Goal: Information Seeking & Learning: Learn about a topic

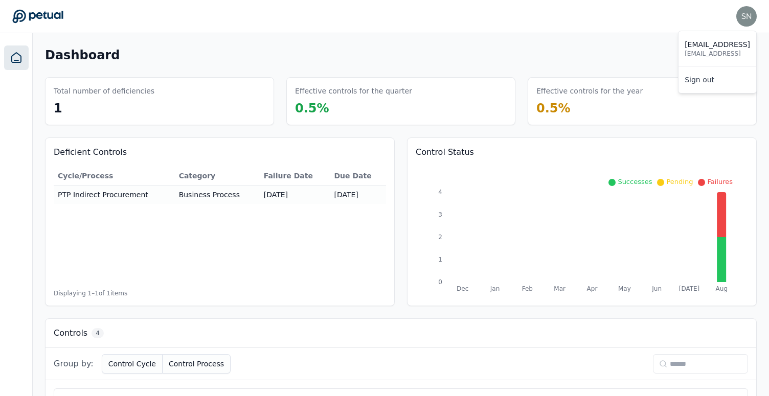
click at [747, 14] on img at bounding box center [747, 16] width 20 height 20
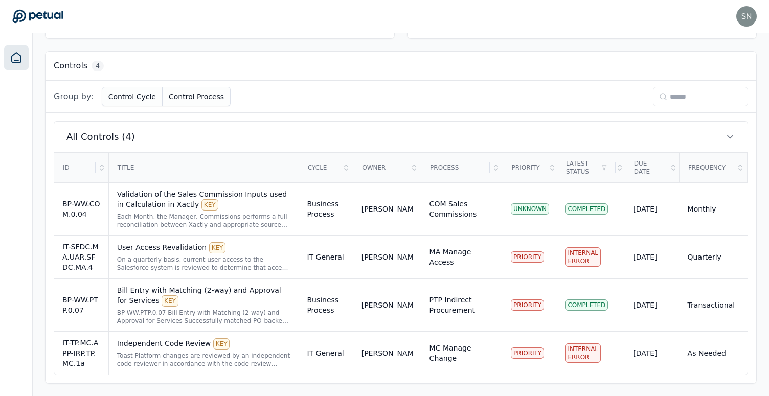
click at [455, 88] on div "Group by: Control Cycle Control Process" at bounding box center [401, 97] width 711 height 32
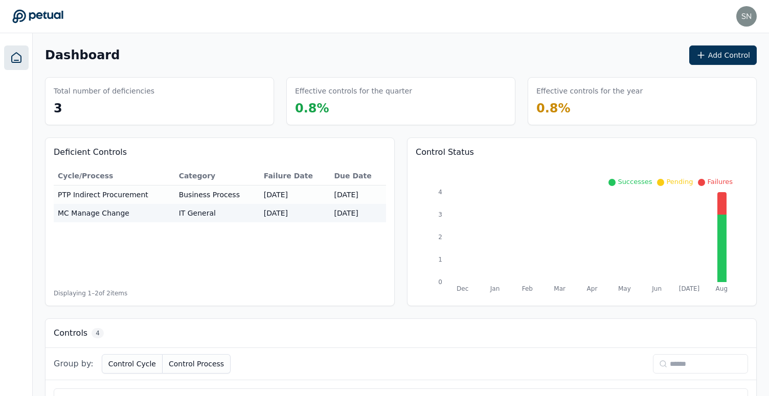
scroll to position [268, 0]
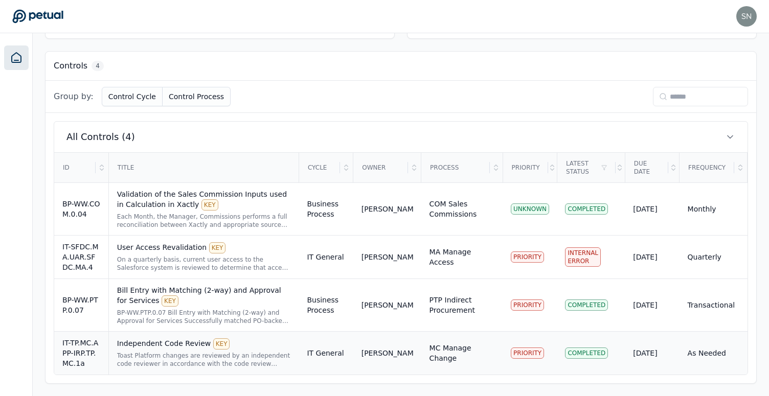
click at [241, 363] on div "Toast Platform changes are reviewed by an independent code reviewer in accordan…" at bounding box center [204, 360] width 174 height 16
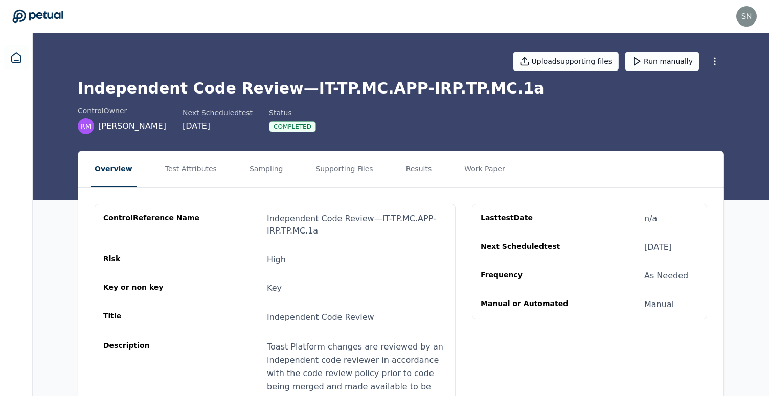
click at [424, 172] on nav "Overview Test Attributes Sampling Supporting Files Results Work Paper" at bounding box center [401, 169] width 646 height 36
click at [410, 171] on button "Results" at bounding box center [419, 169] width 34 height 36
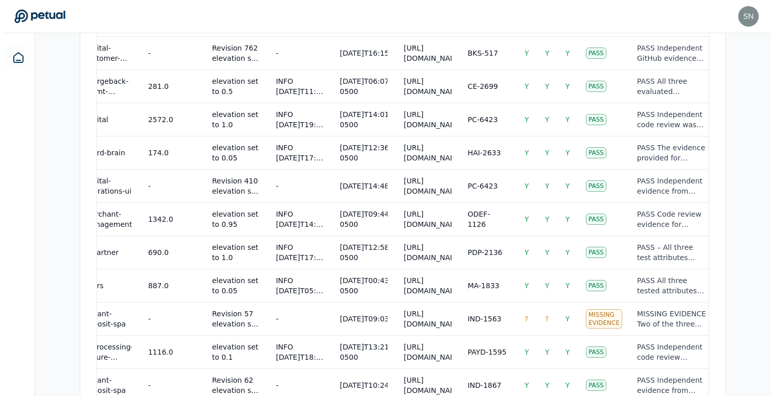
scroll to position [911, 0]
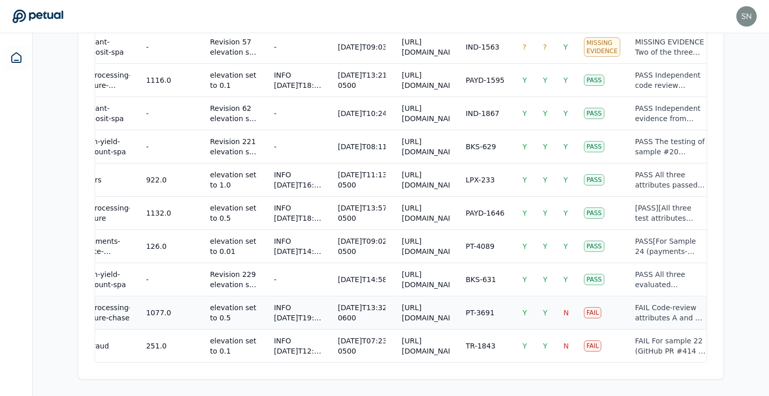
click at [377, 313] on div "[DATE]T13:32:49.000-0600" at bounding box center [362, 313] width 48 height 20
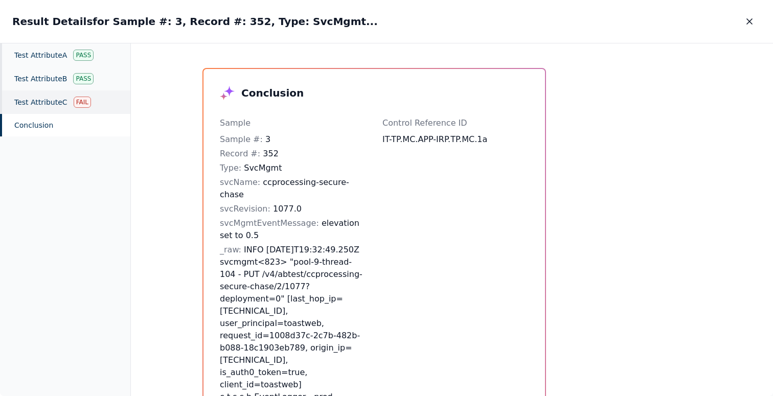
click at [66, 105] on div "Test Attribute C Fail" at bounding box center [65, 103] width 130 height 24
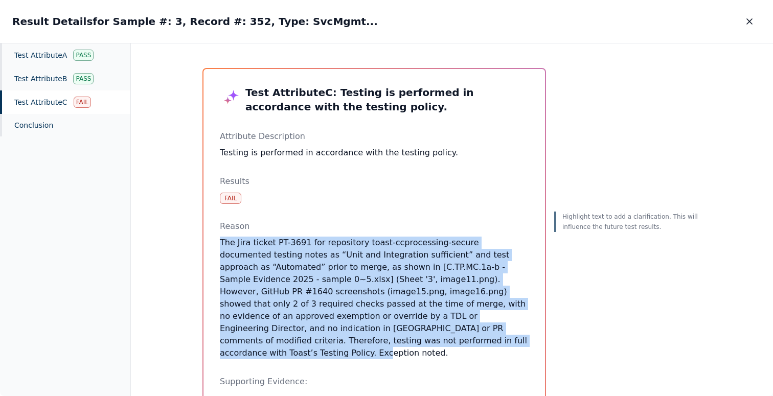
drag, startPoint x: 365, startPoint y: 226, endPoint x: 385, endPoint y: 350, distance: 125.4
click at [385, 350] on div "Test Attribute C : Testing is performed in accordance with the testing policy. …" at bounding box center [374, 304] width 309 height 439
drag, startPoint x: 385, startPoint y: 350, endPoint x: 290, endPoint y: 242, distance: 143.5
click at [290, 242] on div "Test Attribute C : Testing is performed in accordance with the testing policy. …" at bounding box center [374, 304] width 309 height 439
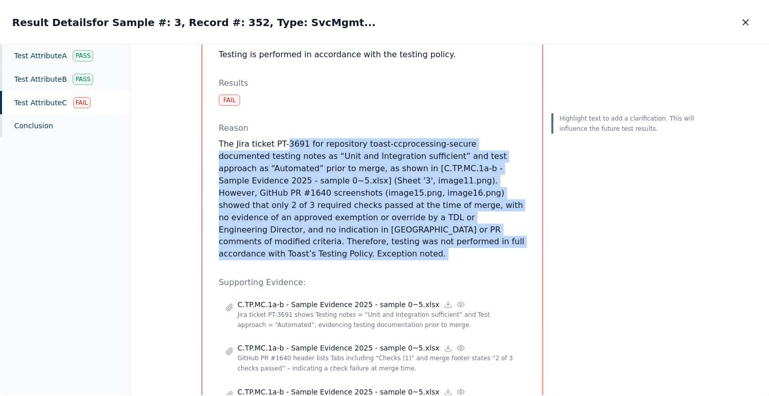
scroll to position [100, 0]
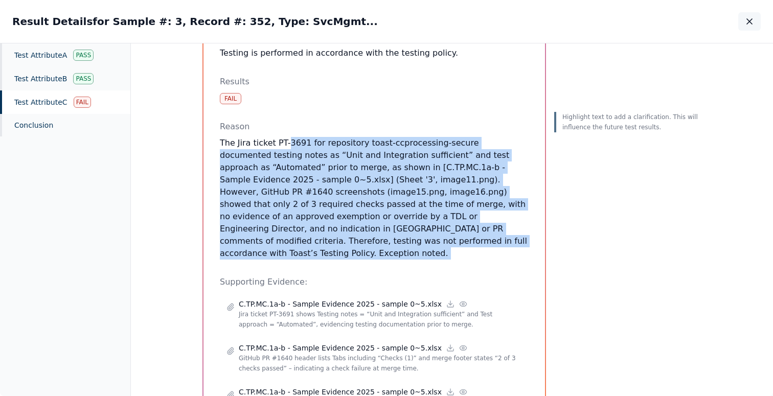
click at [748, 27] on button "button" at bounding box center [750, 21] width 23 height 18
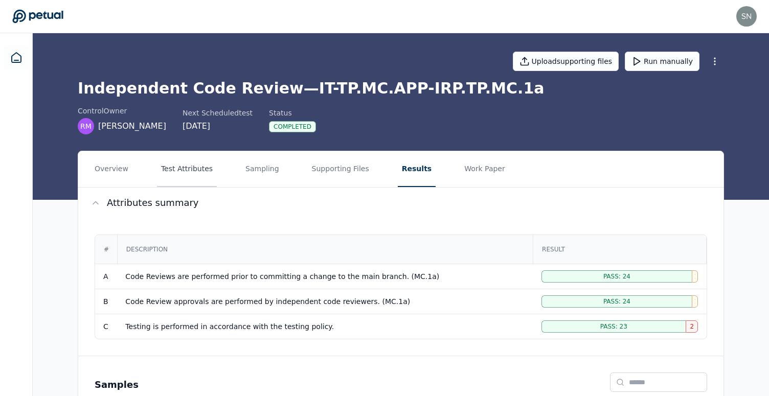
click at [184, 166] on button "Test Attributes" at bounding box center [187, 169] width 60 height 36
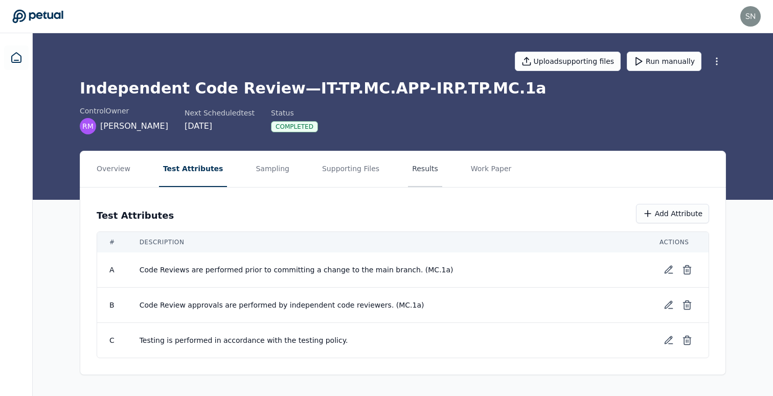
click at [408, 162] on button "Results" at bounding box center [425, 169] width 34 height 36
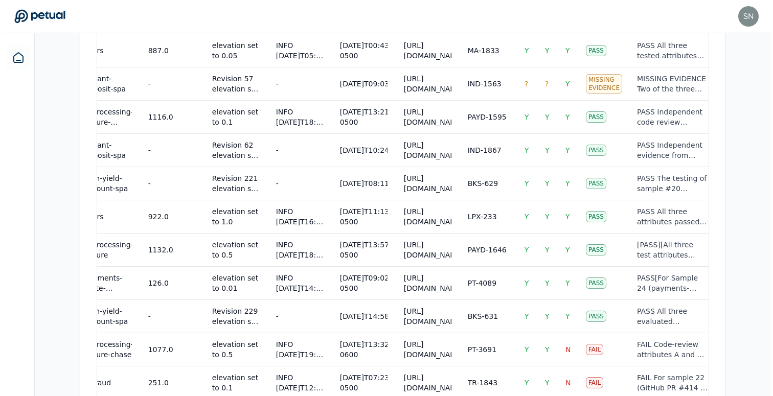
scroll to position [911, 0]
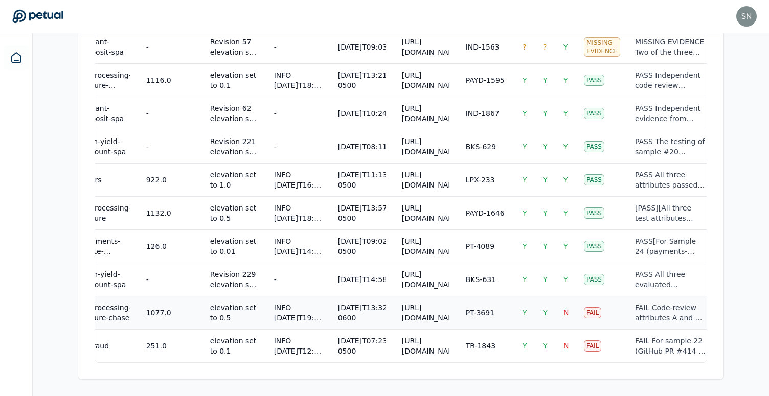
click at [650, 316] on div "FAIL Code-review attributes A and B both passed: GitHub PR #1640 for sample #3 …" at bounding box center [670, 313] width 71 height 20
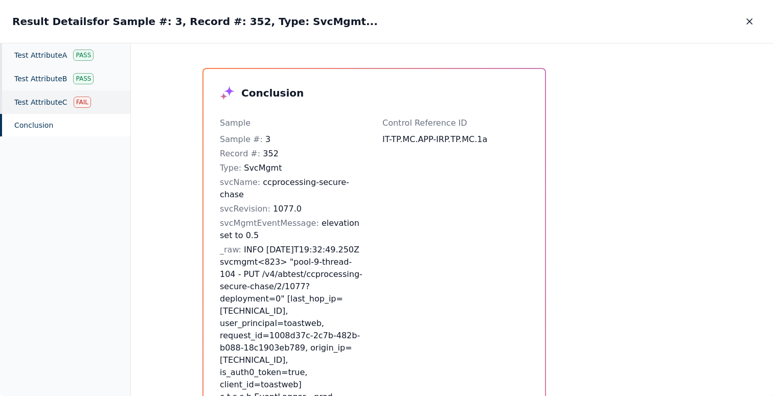
click at [25, 94] on div "Test Attribute C Fail" at bounding box center [65, 103] width 130 height 24
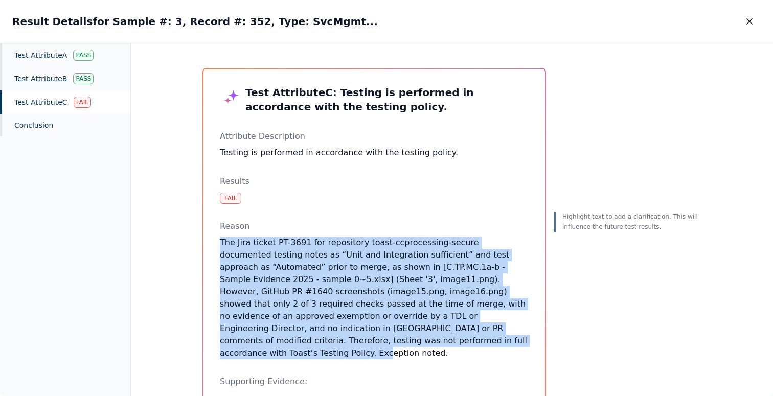
drag, startPoint x: 307, startPoint y: 232, endPoint x: 368, endPoint y: 336, distance: 120.5
click at [368, 336] on div "Reason The Jira ticket PT-3691 for repository toast-ccprocessing-secure documen…" at bounding box center [374, 289] width 309 height 139
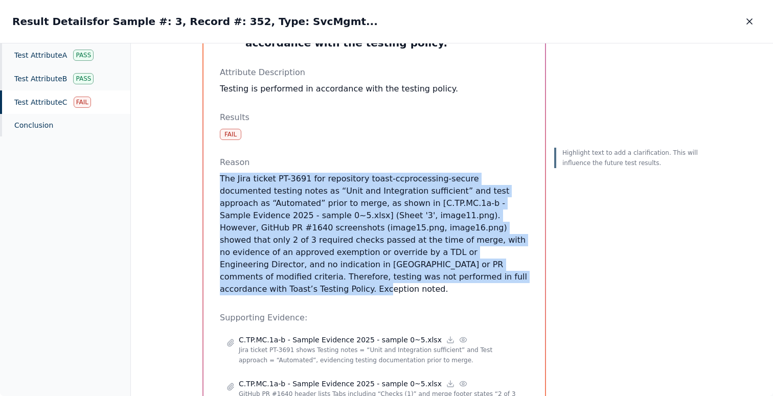
scroll to position [74, 0]
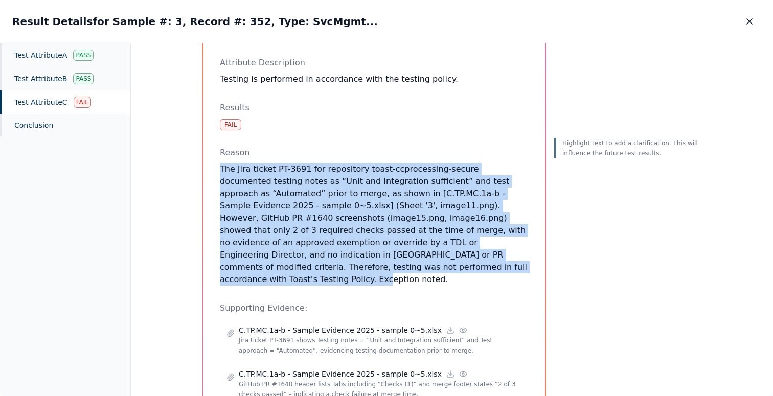
click at [333, 267] on p "The Jira ticket PT-3691 for repository toast-ccprocessing-secure documented tes…" at bounding box center [374, 224] width 309 height 123
drag, startPoint x: 333, startPoint y: 267, endPoint x: 285, endPoint y: 164, distance: 113.5
click at [285, 164] on p "The Jira ticket PT-3691 for repository toast-ccprocessing-secure documented tes…" at bounding box center [374, 224] width 309 height 123
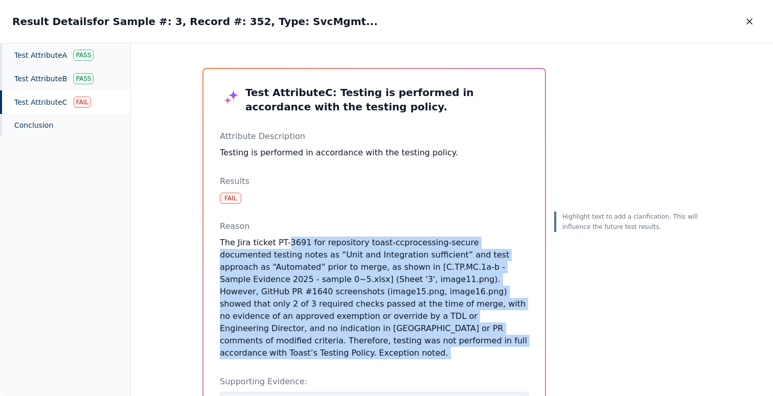
scroll to position [161, 0]
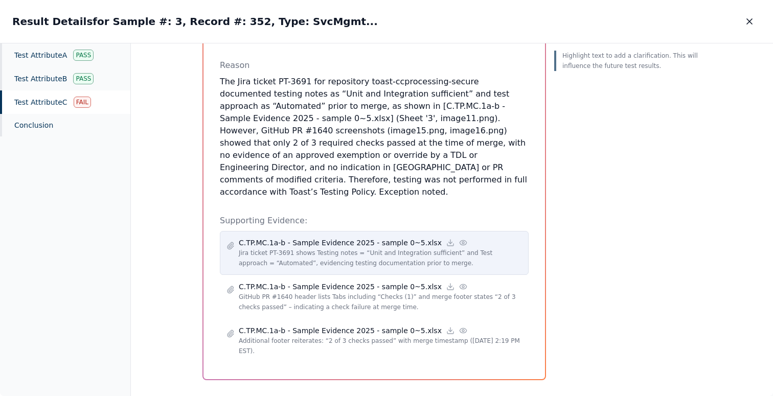
click at [462, 242] on circle at bounding box center [463, 243] width 2 height 2
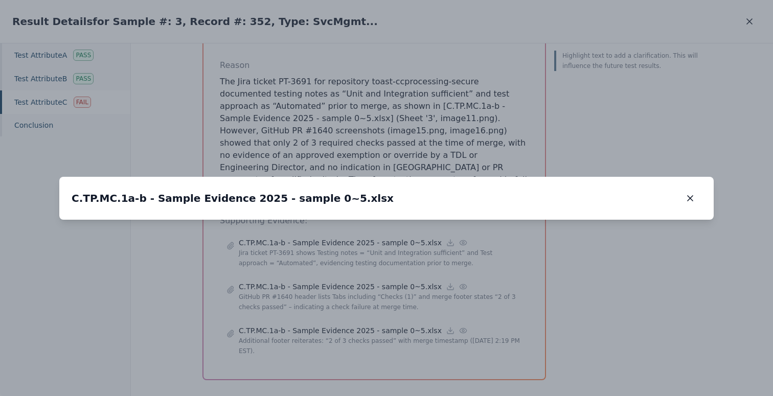
drag, startPoint x: 297, startPoint y: 184, endPoint x: 302, endPoint y: 265, distance: 81.5
click at [391, 301] on img at bounding box center [391, 301] width 0 height 0
drag, startPoint x: 290, startPoint y: 139, endPoint x: 297, endPoint y: 294, distance: 154.7
click at [694, 193] on icon "button" at bounding box center [690, 198] width 10 height 10
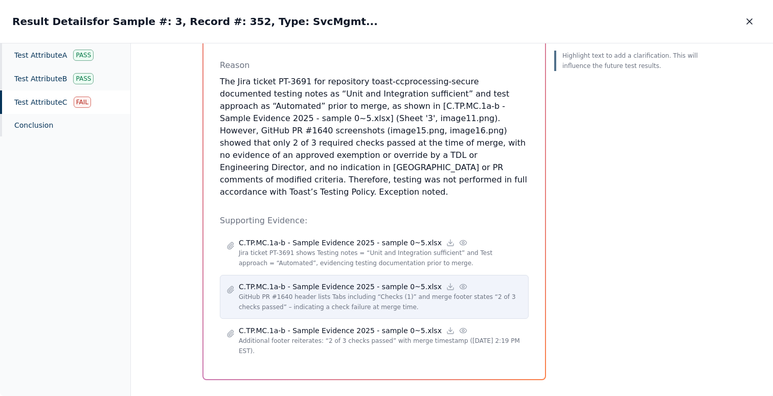
click at [460, 284] on icon at bounding box center [463, 286] width 7 height 5
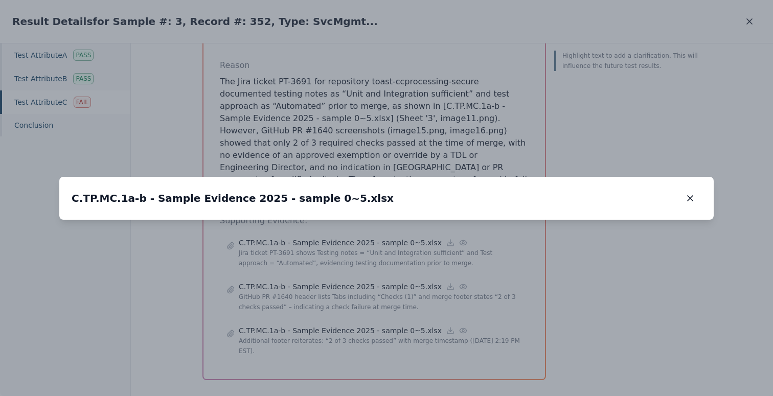
drag, startPoint x: 320, startPoint y: 242, endPoint x: 319, endPoint y: 204, distance: 38.9
click at [386, 181] on img at bounding box center [386, 181] width 0 height 0
drag, startPoint x: 236, startPoint y: 229, endPoint x: 268, endPoint y: 213, distance: 35.0
click at [417, 165] on img at bounding box center [417, 165] width 0 height 0
drag, startPoint x: 268, startPoint y: 232, endPoint x: 264, endPoint y: 166, distance: 66.6
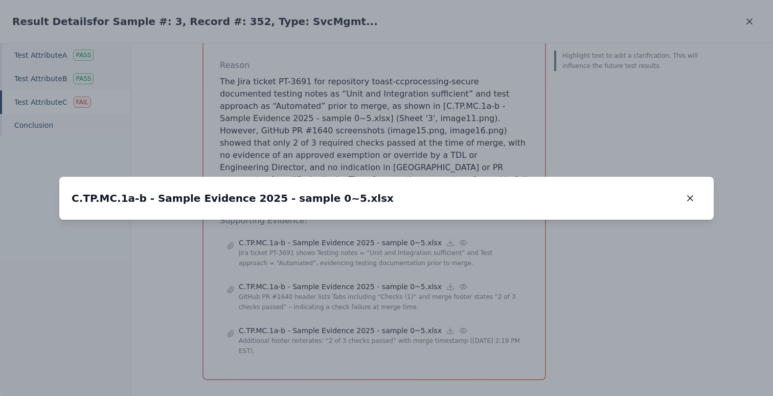
click at [414, 98] on img at bounding box center [414, 98] width 0 height 0
drag, startPoint x: 230, startPoint y: 293, endPoint x: 215, endPoint y: 306, distance: 20.3
click at [399, 113] on img at bounding box center [399, 113] width 0 height 0
drag, startPoint x: 217, startPoint y: 214, endPoint x: 256, endPoint y: 322, distance: 114.7
click at [438, 219] on img at bounding box center [438, 219] width 0 height 0
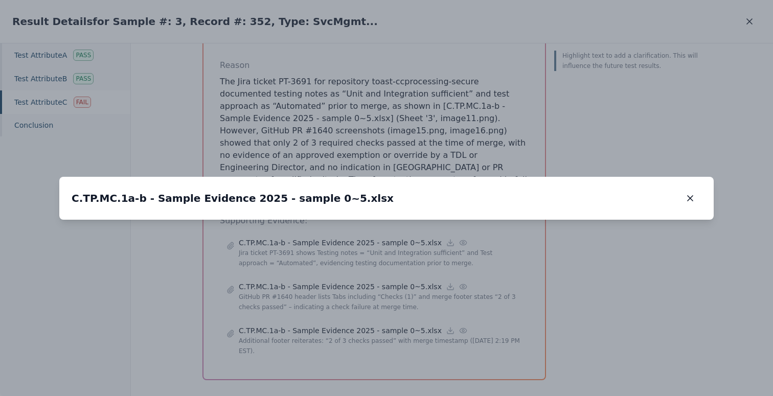
drag, startPoint x: 259, startPoint y: 208, endPoint x: 261, endPoint y: 342, distance: 134.0
click at [440, 360] on img at bounding box center [440, 360] width 0 height 0
drag, startPoint x: 274, startPoint y: 294, endPoint x: 235, endPoint y: 74, distance: 223.3
click at [235, 177] on div "C.TP.MC.1a-b - Sample Evidence 2025 - sample 0~5.xlsx C.TP.MC.1a-b - Sample Evi…" at bounding box center [386, 198] width 655 height 43
drag, startPoint x: 372, startPoint y: 251, endPoint x: 372, endPoint y: 75, distance: 175.4
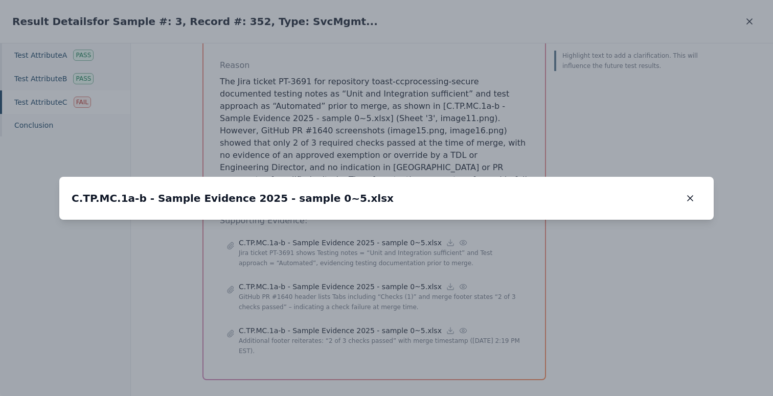
click at [372, 177] on div "C.TP.MC.1a-b - Sample Evidence 2025 - sample 0~5.xlsx C.TP.MC.1a-b - Sample Evi…" at bounding box center [386, 198] width 655 height 43
click at [689, 193] on icon "button" at bounding box center [690, 198] width 10 height 10
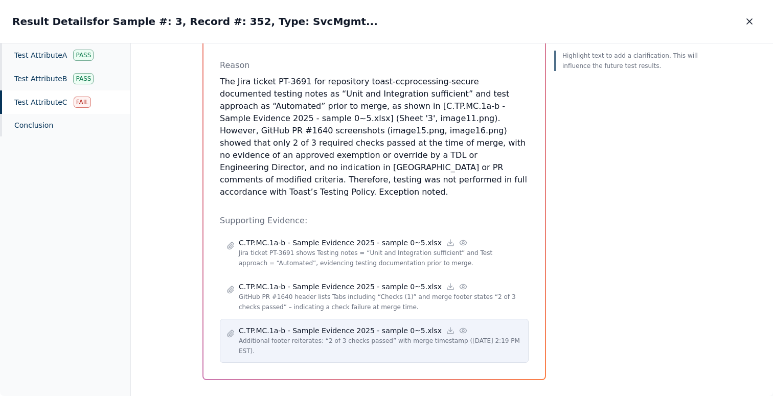
click at [460, 328] on icon at bounding box center [463, 330] width 7 height 5
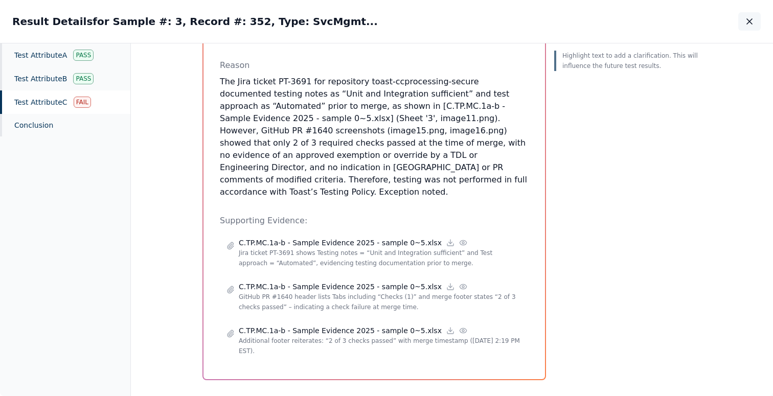
click at [747, 19] on icon "button" at bounding box center [749, 21] width 5 height 5
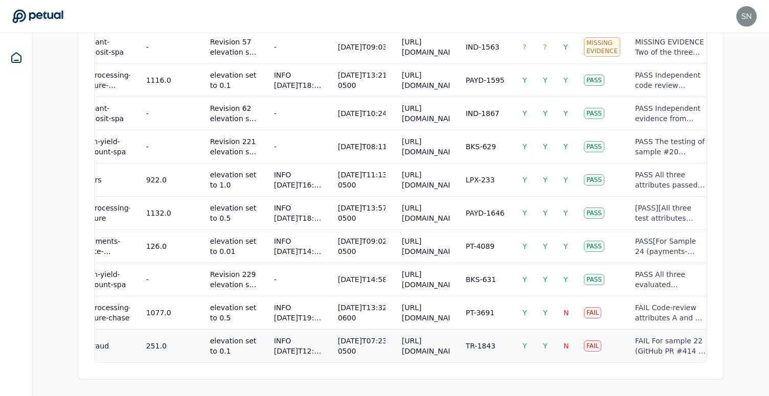
click at [640, 337] on div "FAIL For sample 22 (GitHub PR #414 / Jira TR-1843), both code-review attributes…" at bounding box center [670, 346] width 71 height 20
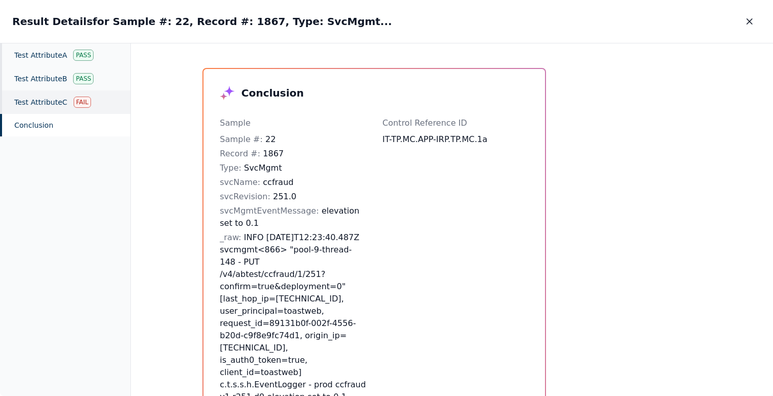
click at [84, 101] on div "Fail" at bounding box center [82, 102] width 17 height 11
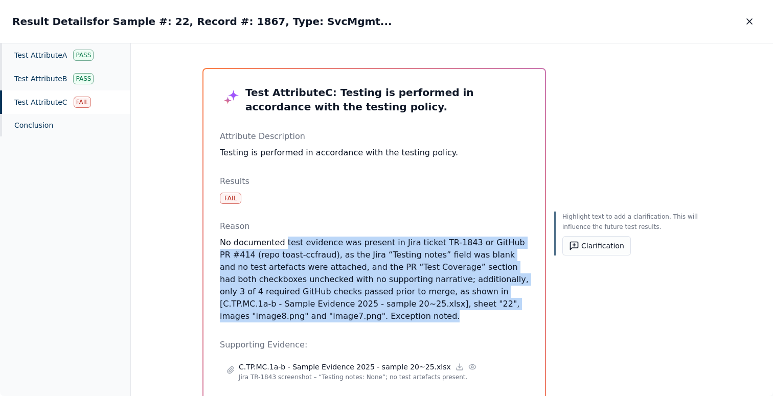
drag, startPoint x: 337, startPoint y: 319, endPoint x: 279, endPoint y: 246, distance: 92.5
click at [279, 246] on p "No documented test evidence was present in Jira ticket TR-1843 or GitHub PR #41…" at bounding box center [374, 280] width 309 height 86
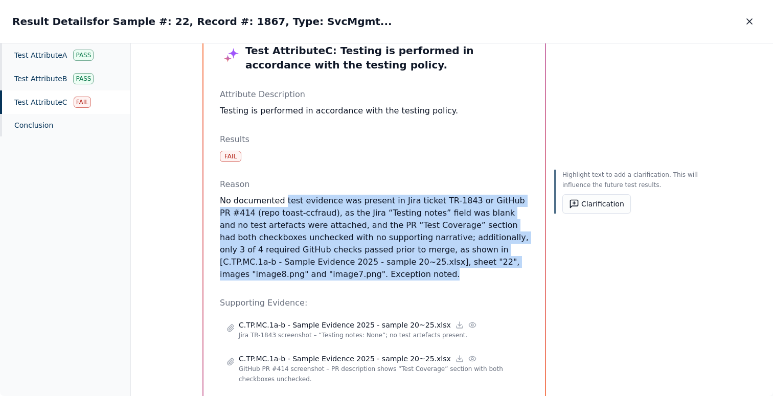
scroll to position [53, 0]
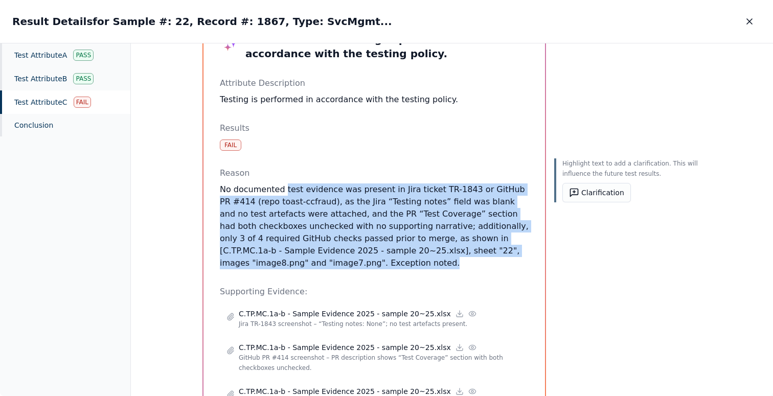
click at [317, 267] on p "No documented test evidence was present in Jira ticket TR-1843 or GitHub PR #41…" at bounding box center [374, 227] width 309 height 86
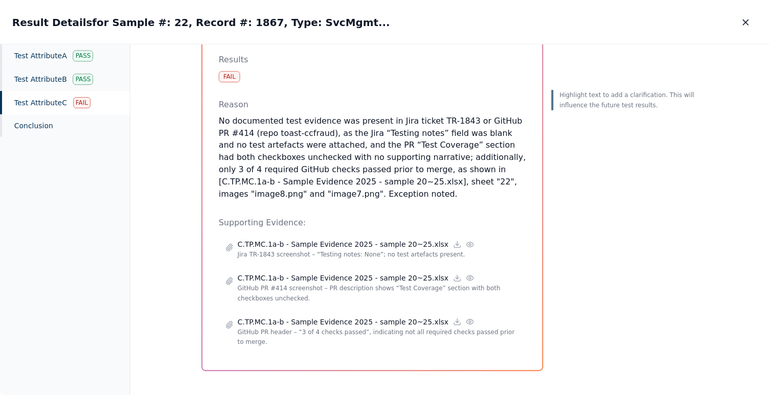
scroll to position [126, 0]
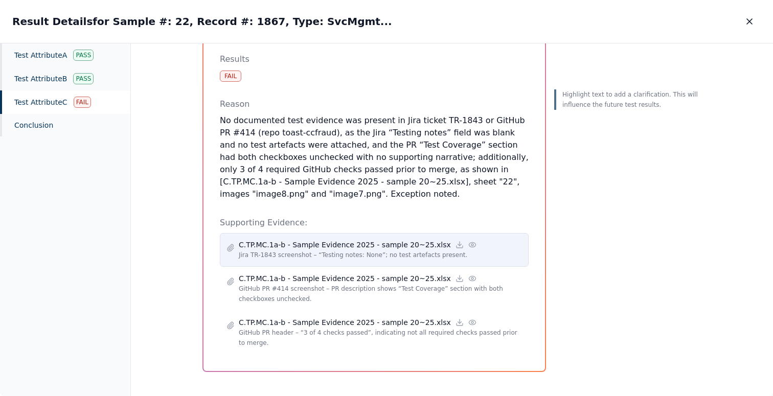
click at [469, 242] on icon at bounding box center [472, 244] width 7 height 5
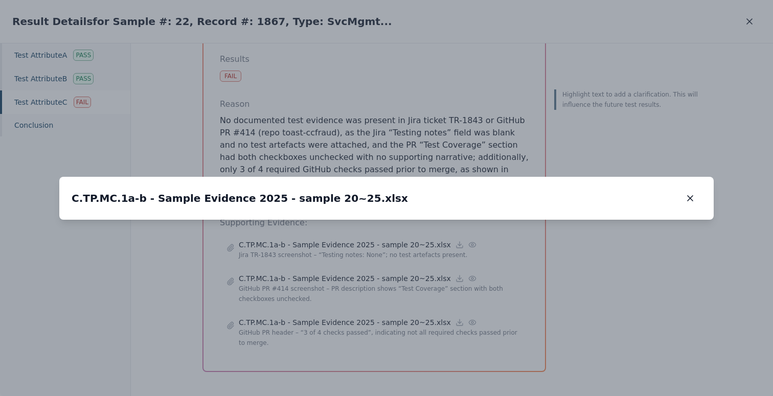
drag, startPoint x: 394, startPoint y: 247, endPoint x: 392, endPoint y: 97, distance: 149.4
click at [387, 153] on img at bounding box center [387, 153] width 0 height 0
drag, startPoint x: 392, startPoint y: 260, endPoint x: 393, endPoint y: 71, distance: 188.7
click at [393, 177] on div "C.TP.MC.1a-b - Sample Evidence 2025 - sample 20~25.xlsx C.TP.MC.1a-b - Sample E…" at bounding box center [386, 198] width 655 height 43
drag, startPoint x: 393, startPoint y: 250, endPoint x: 394, endPoint y: 136, distance: 113.6
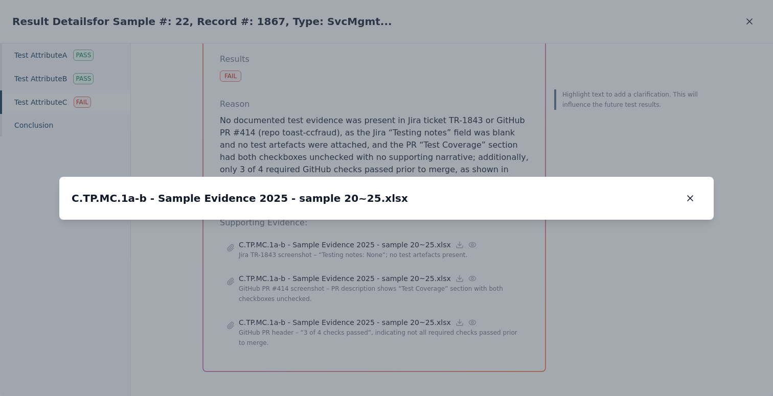
click at [692, 196] on icon "button" at bounding box center [690, 198] width 5 height 5
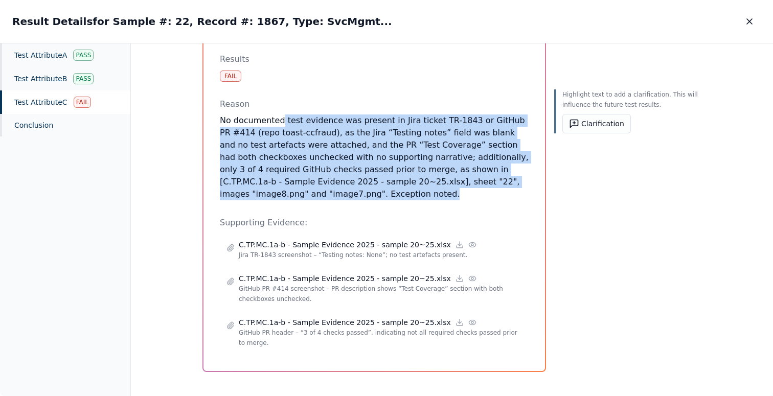
drag, startPoint x: 367, startPoint y: 193, endPoint x: 276, endPoint y: 118, distance: 118.1
click at [276, 118] on p "No documented test evidence was present in Jira ticket TR-1843 or GitHub PR #41…" at bounding box center [374, 158] width 309 height 86
drag, startPoint x: 276, startPoint y: 118, endPoint x: 358, endPoint y: 201, distance: 116.1
click at [358, 201] on div "Test Attribute C : Testing is performed in accordance with the testing policy. …" at bounding box center [374, 159] width 309 height 392
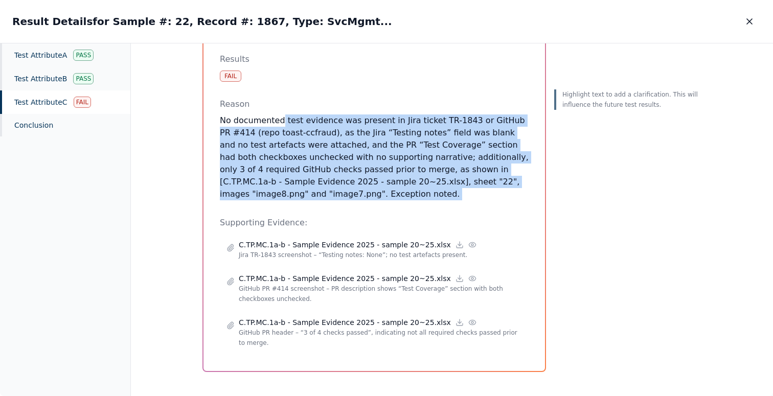
click at [411, 153] on p "No documented test evidence was present in Jira ticket TR-1843 or GitHub PR #41…" at bounding box center [374, 158] width 309 height 86
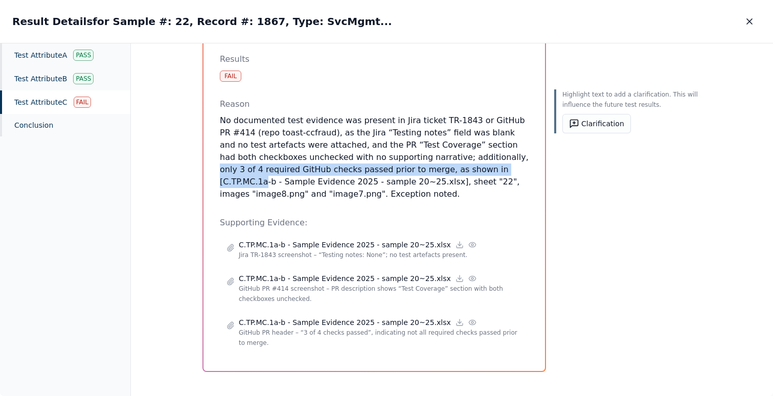
drag, startPoint x: 413, startPoint y: 153, endPoint x: 421, endPoint y: 167, distance: 16.3
click at [421, 167] on p "No documented test evidence was present in Jira ticket TR-1843 or GitHub PR #41…" at bounding box center [374, 158] width 309 height 86
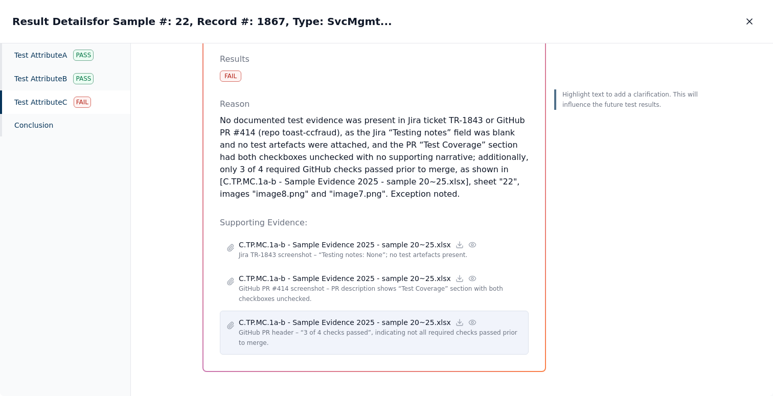
click at [472, 322] on circle at bounding box center [473, 323] width 2 height 2
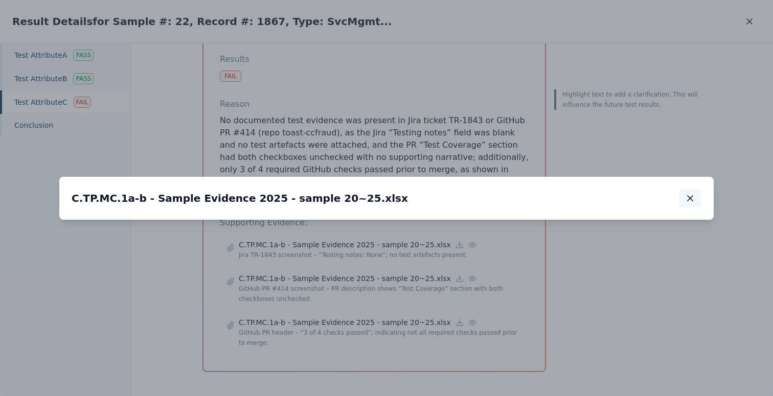
click at [690, 193] on icon "button" at bounding box center [690, 198] width 10 height 10
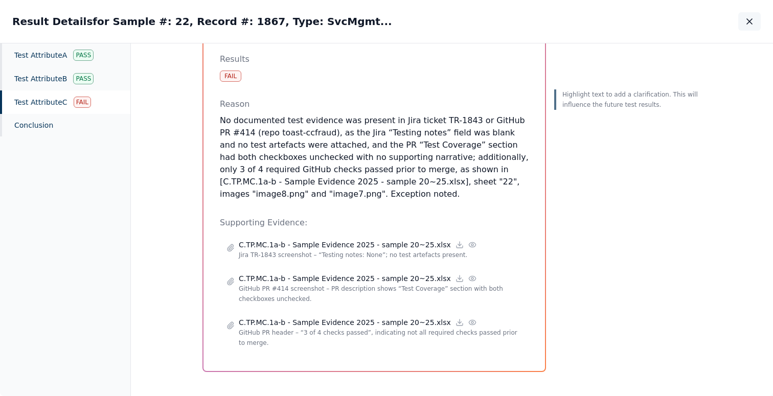
click at [749, 20] on icon "button" at bounding box center [750, 21] width 10 height 10
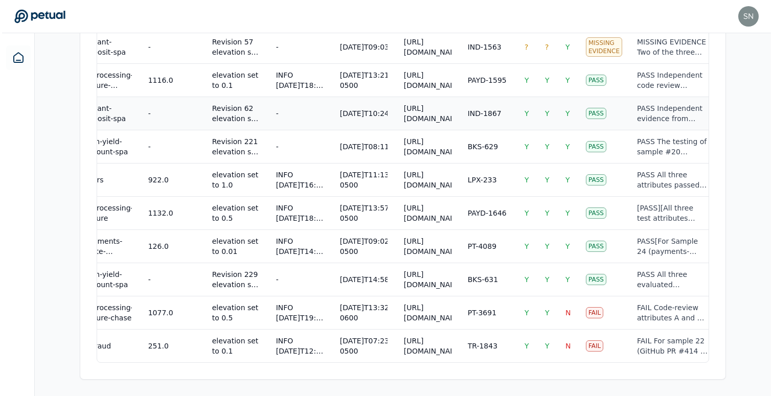
scroll to position [902, 0]
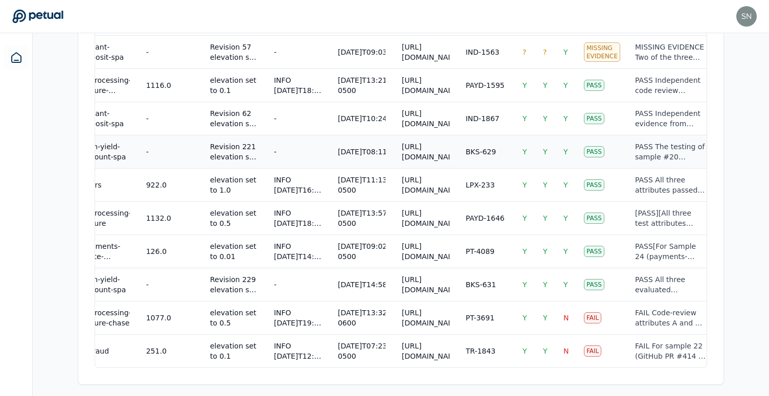
click at [458, 158] on td "BKS-629" at bounding box center [486, 151] width 57 height 33
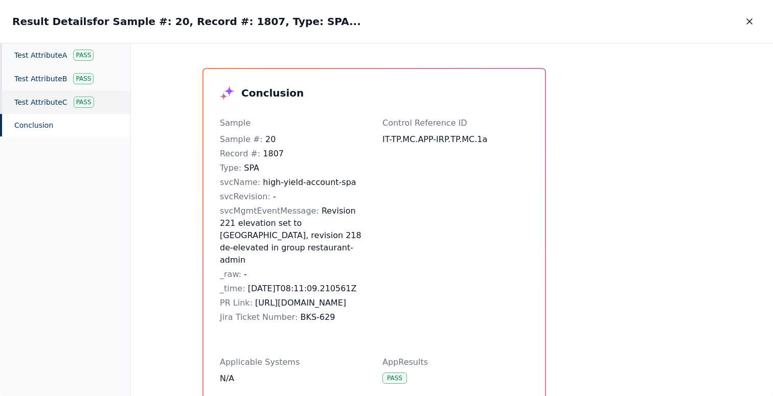
click at [46, 108] on div "Test Attribute C Pass" at bounding box center [65, 103] width 130 height 24
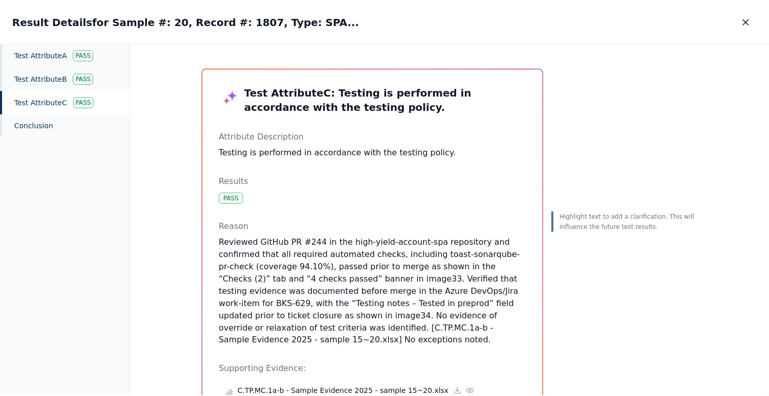
scroll to position [105, 0]
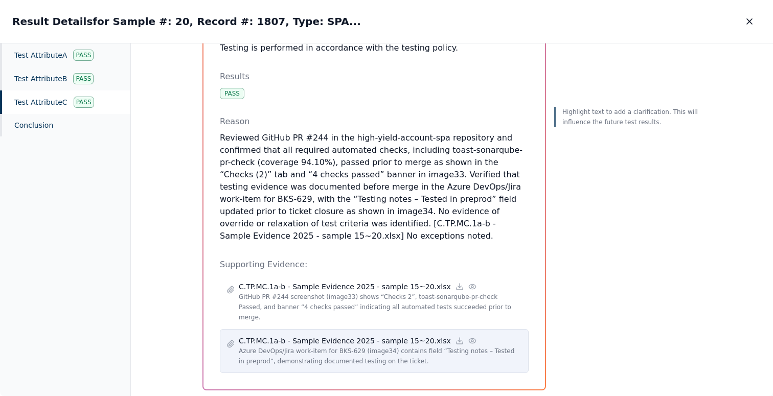
click at [469, 337] on icon at bounding box center [473, 341] width 8 height 8
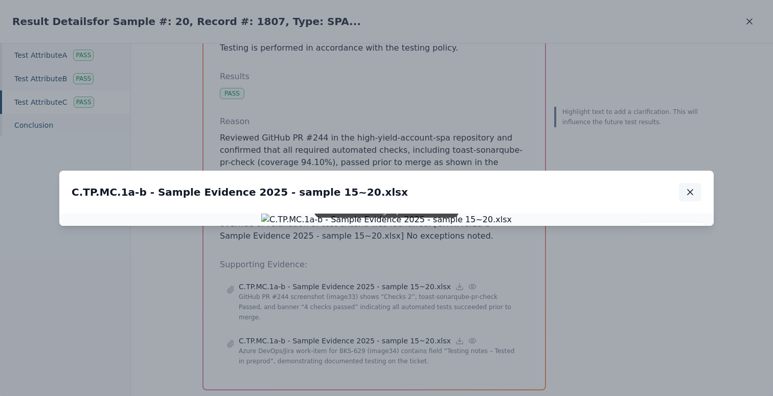
click at [682, 183] on button "button" at bounding box center [690, 192] width 23 height 18
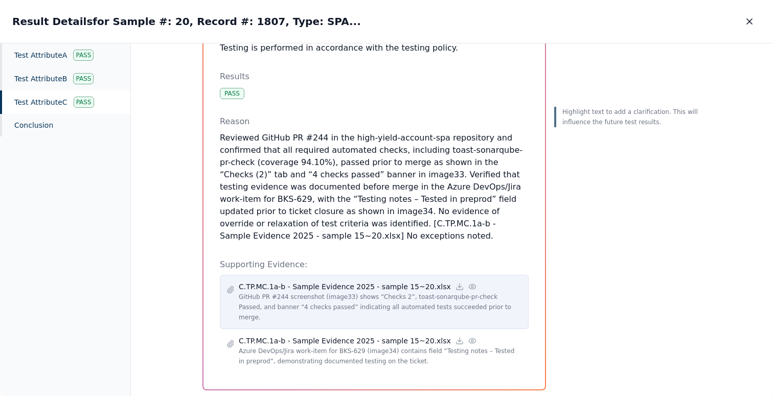
click at [469, 283] on icon at bounding box center [473, 287] width 8 height 8
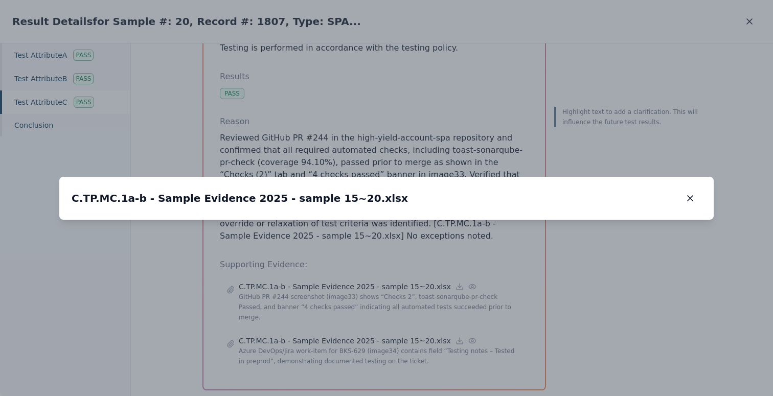
drag, startPoint x: 341, startPoint y: 234, endPoint x: 362, endPoint y: 68, distance: 167.0
click at [362, 177] on div "C.TP.MC.1a-b - Sample Evidence 2025 - sample 15~20.xlsx C.TP.MC.1a-b - Sample E…" at bounding box center [386, 198] width 655 height 43
click at [686, 193] on icon "button" at bounding box center [690, 198] width 10 height 10
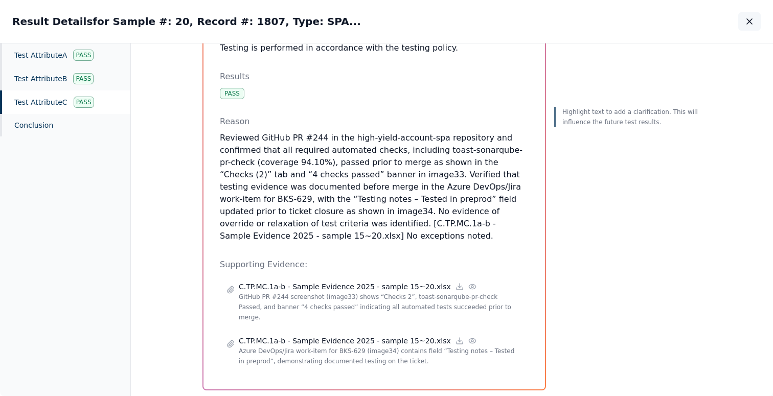
click at [753, 24] on icon "button" at bounding box center [750, 21] width 10 height 10
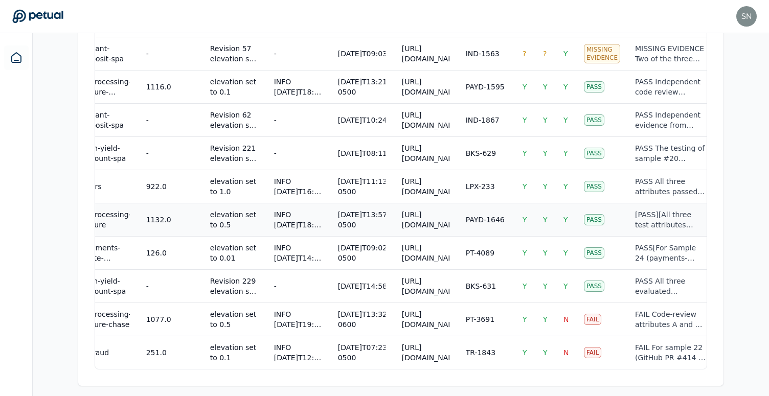
scroll to position [677, 0]
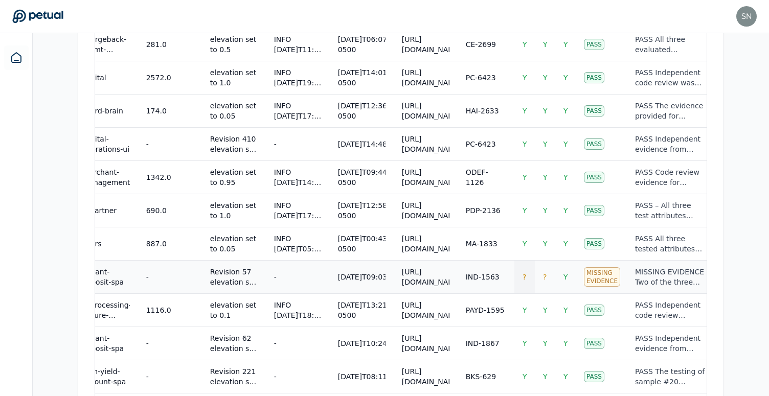
click at [515, 279] on td "?" at bounding box center [525, 276] width 20 height 33
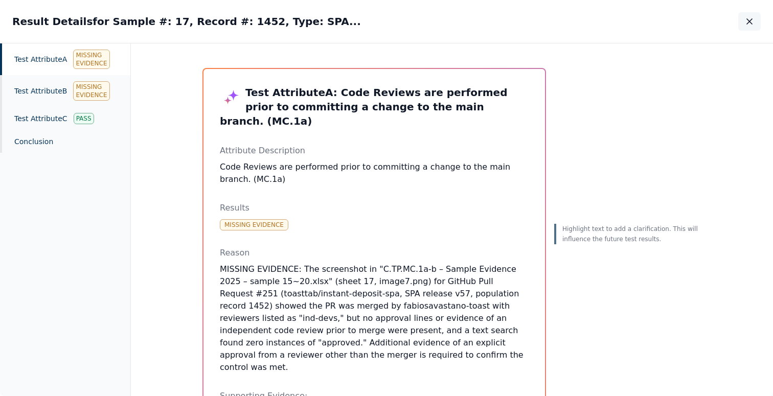
click at [759, 24] on button "button" at bounding box center [750, 21] width 23 height 18
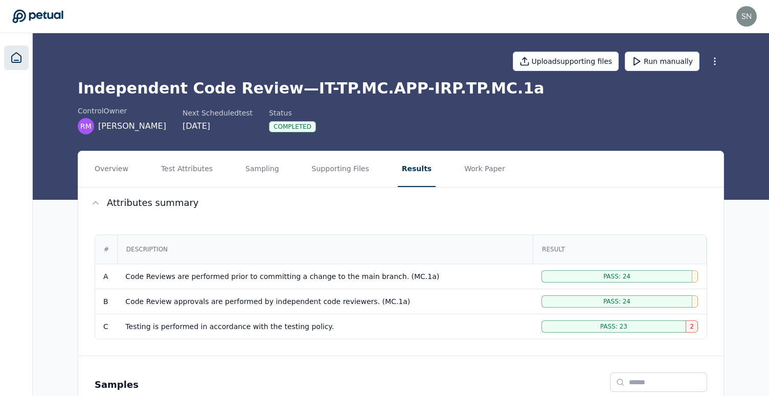
click at [21, 55] on icon at bounding box center [16, 58] width 12 height 12
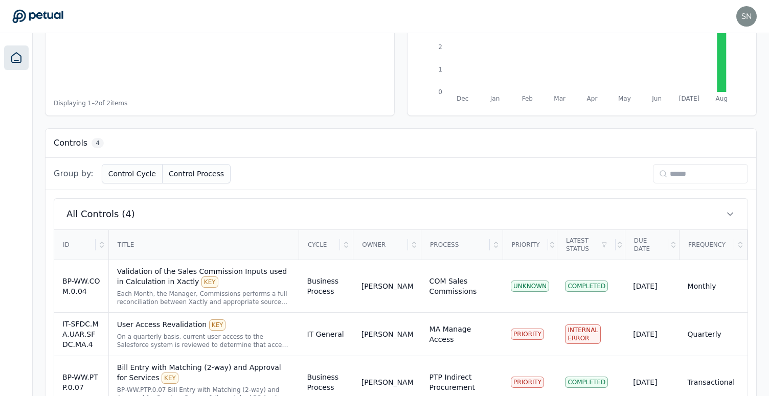
scroll to position [268, 0]
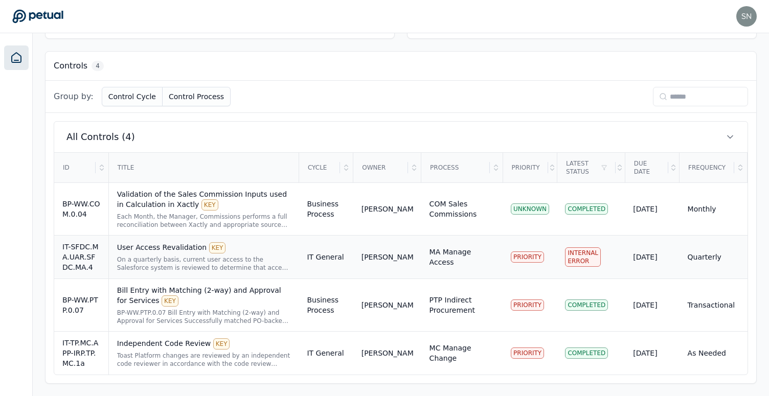
click at [310, 258] on td "IT General" at bounding box center [326, 257] width 54 height 43
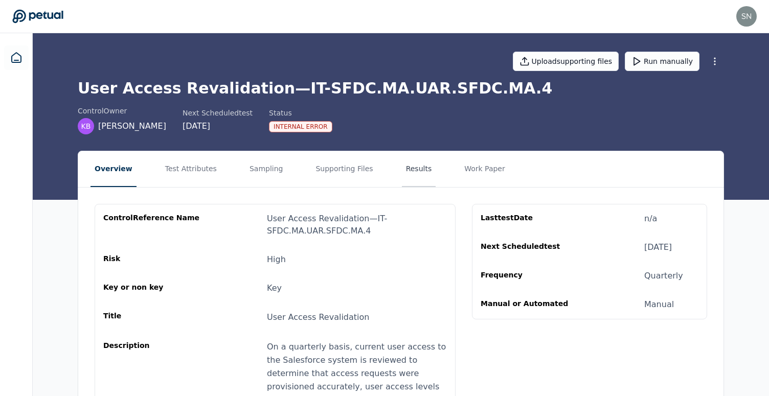
click at [407, 173] on button "Results" at bounding box center [419, 169] width 34 height 36
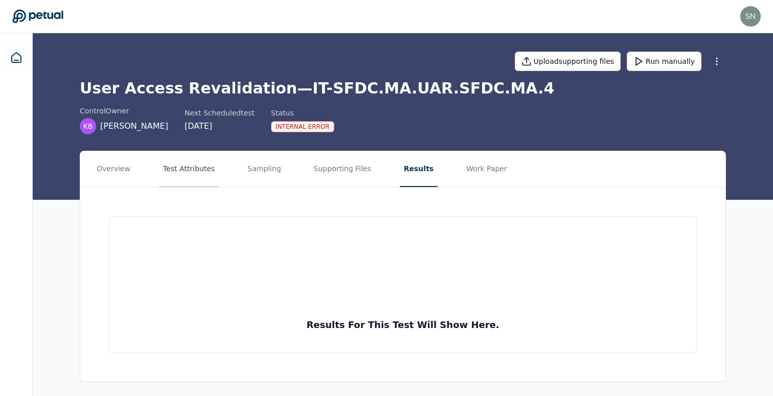
click at [187, 176] on button "Test Attributes" at bounding box center [189, 169] width 60 height 36
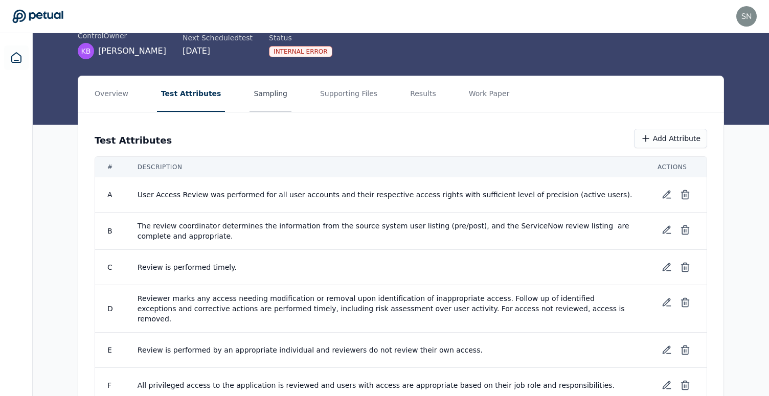
scroll to position [105, 0]
